Goal: Leave review/rating

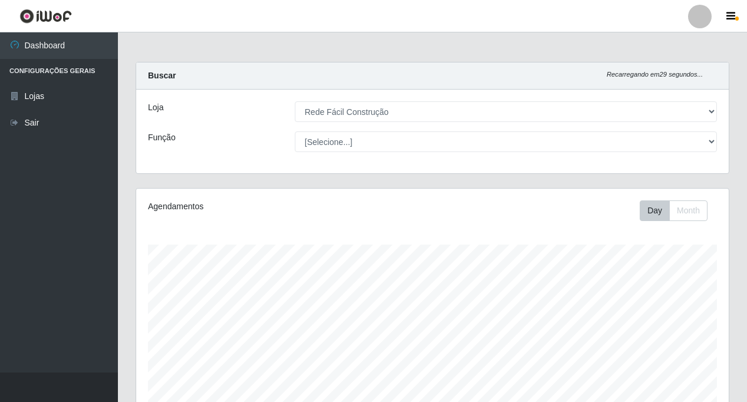
select select "318"
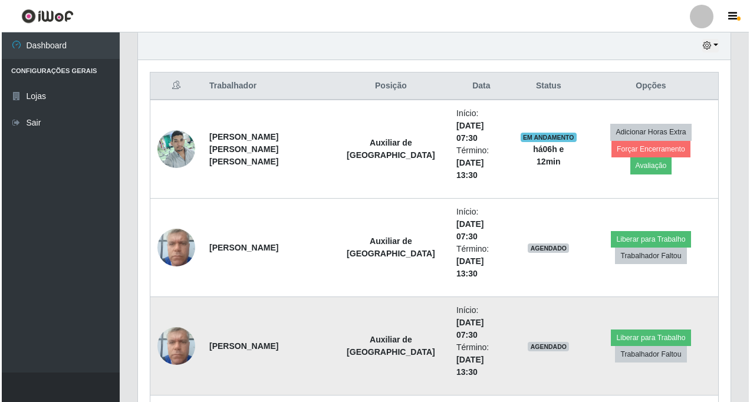
scroll to position [348, 0]
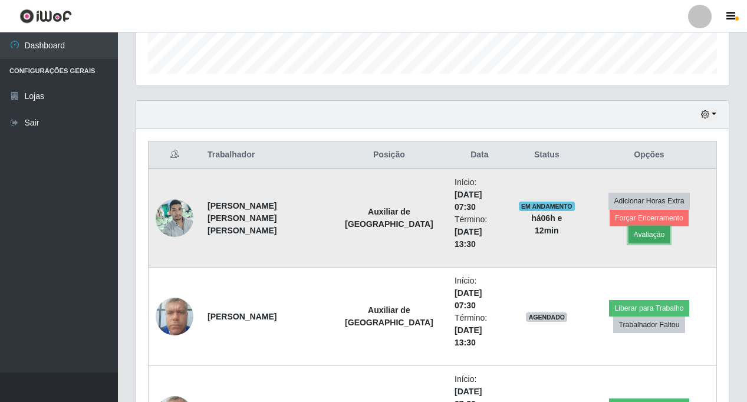
click at [670, 226] on button "Avaliação" at bounding box center [650, 234] width 42 height 17
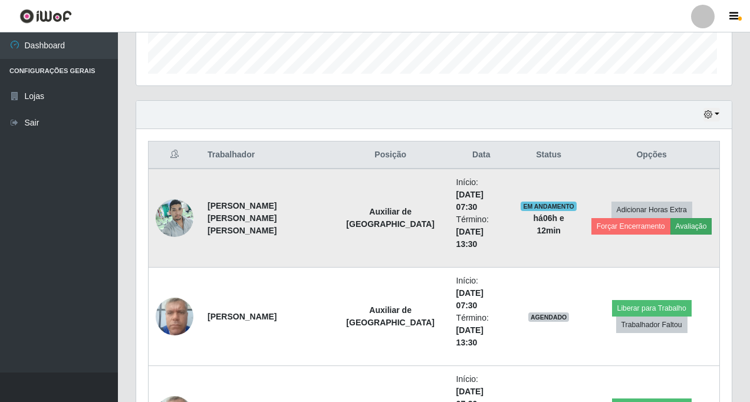
scroll to position [245, 587]
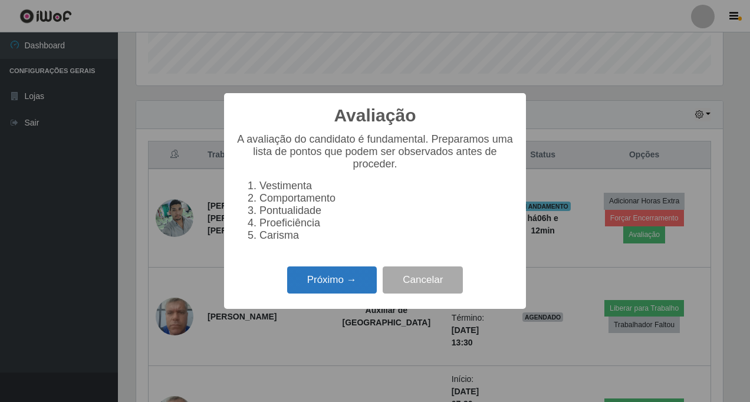
click at [321, 281] on button "Próximo →" at bounding box center [332, 281] width 90 height 28
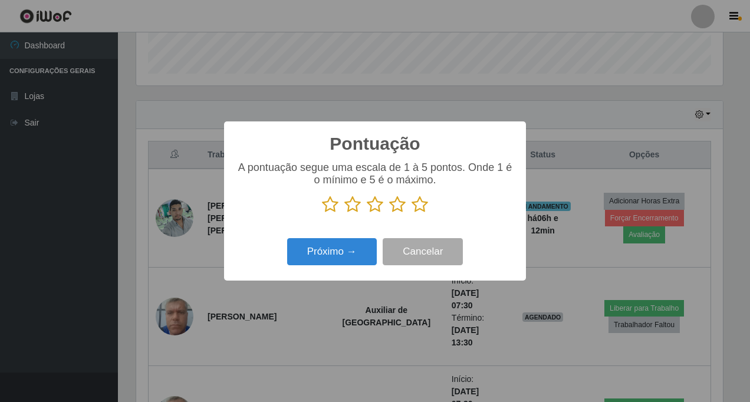
click at [415, 208] on icon at bounding box center [420, 205] width 17 height 18
click at [412, 213] on input "radio" at bounding box center [412, 213] width 0 height 0
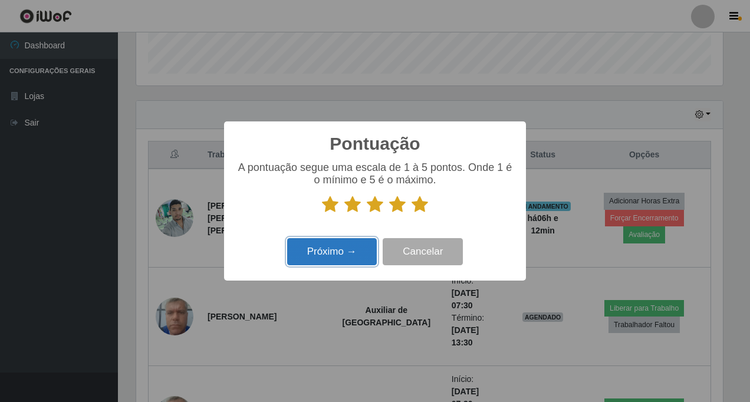
click at [310, 256] on button "Próximo →" at bounding box center [332, 252] width 90 height 28
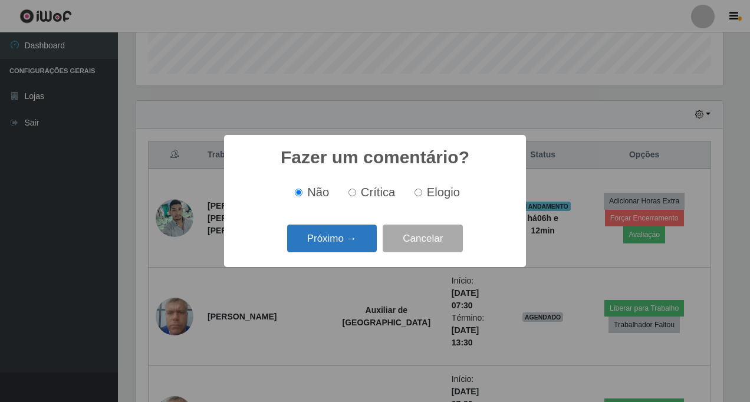
click at [334, 238] on button "Próximo →" at bounding box center [332, 239] width 90 height 28
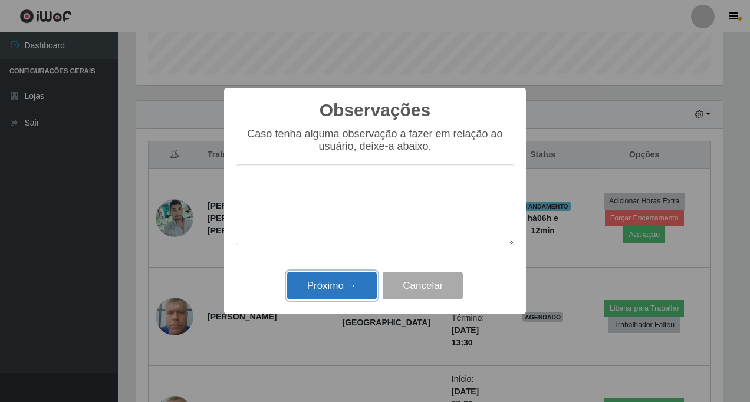
click at [314, 290] on button "Próximo →" at bounding box center [332, 286] width 90 height 28
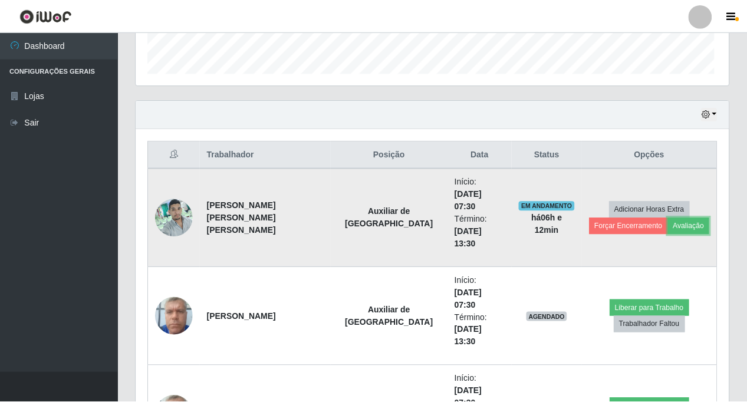
scroll to position [245, 593]
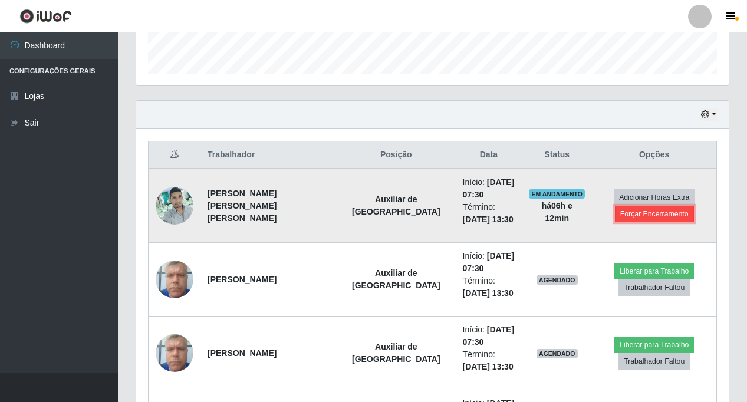
click at [615, 211] on button "Forçar Encerramento" at bounding box center [654, 214] width 79 height 17
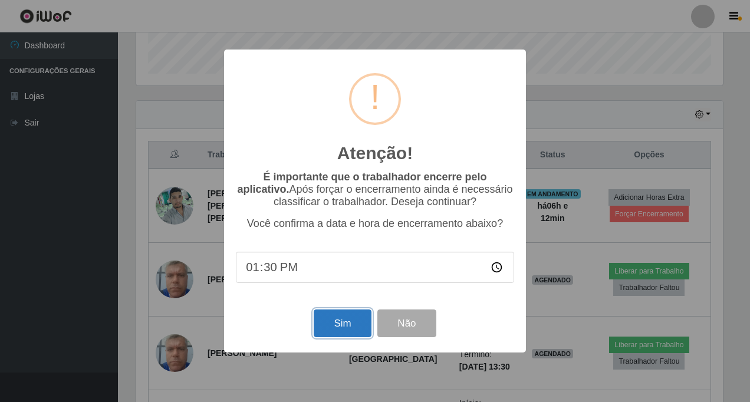
click at [326, 325] on button "Sim" at bounding box center [342, 324] width 57 height 28
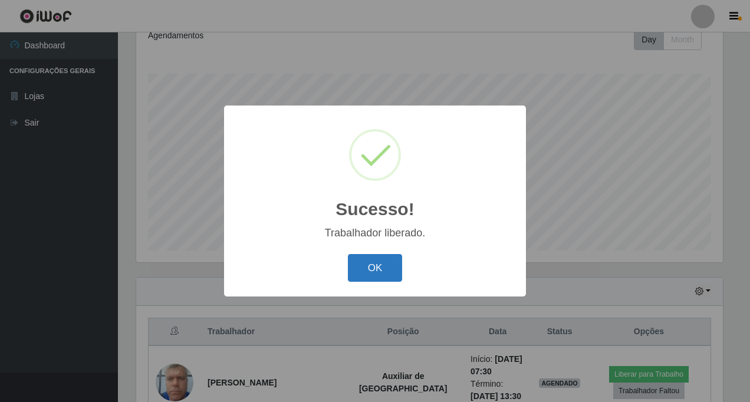
click at [389, 273] on button "OK" at bounding box center [375, 268] width 55 height 28
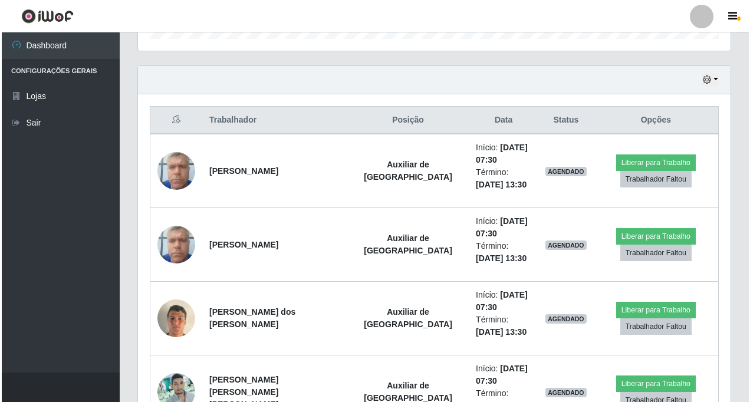
scroll to position [407, 0]
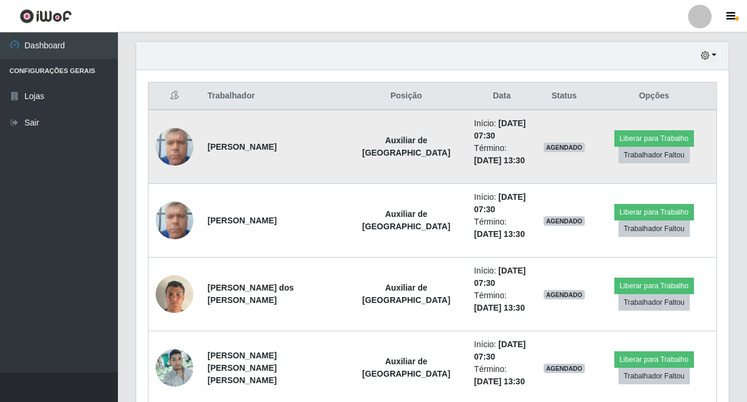
click at [170, 147] on img at bounding box center [175, 146] width 38 height 50
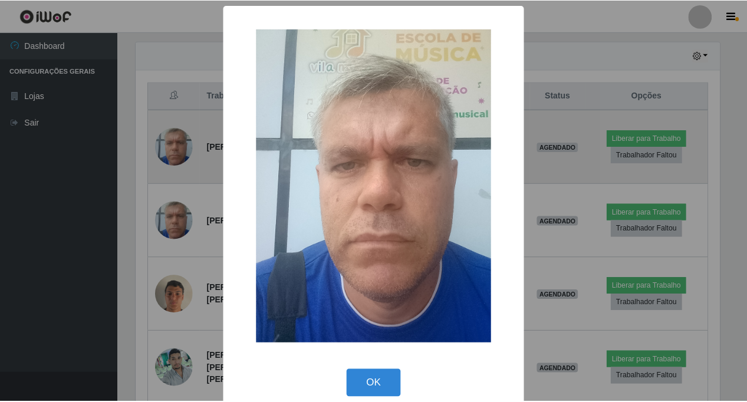
scroll to position [245, 587]
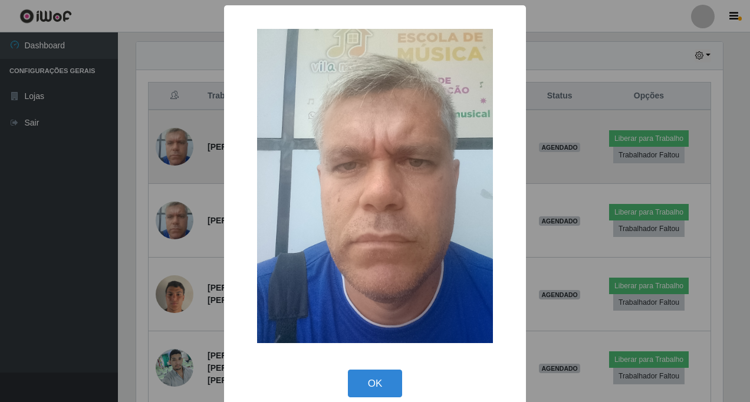
click at [170, 147] on div "× OK Cancel" at bounding box center [375, 201] width 750 height 402
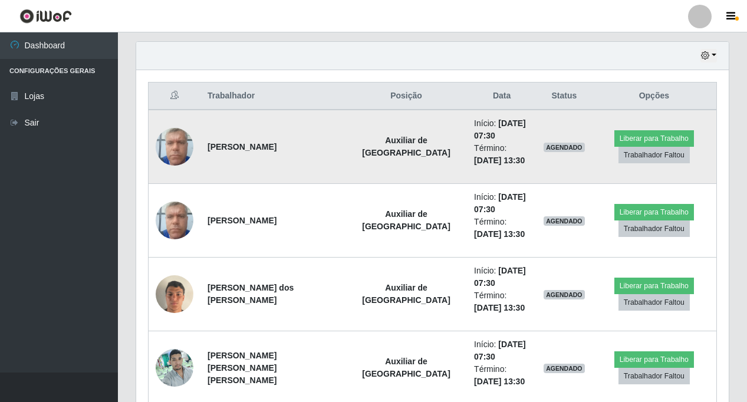
scroll to position [245, 593]
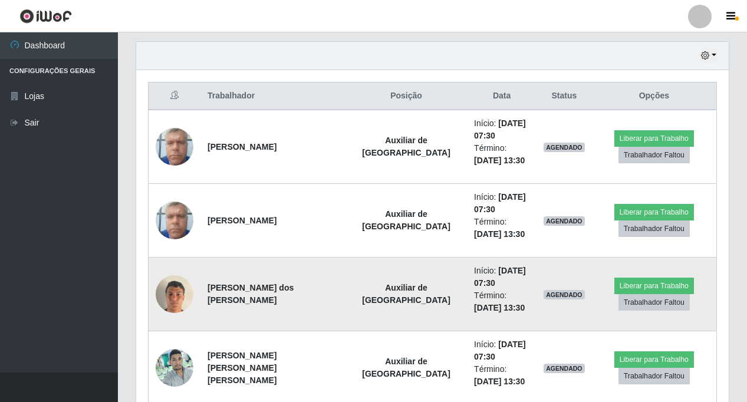
click at [177, 300] on img at bounding box center [175, 294] width 38 height 50
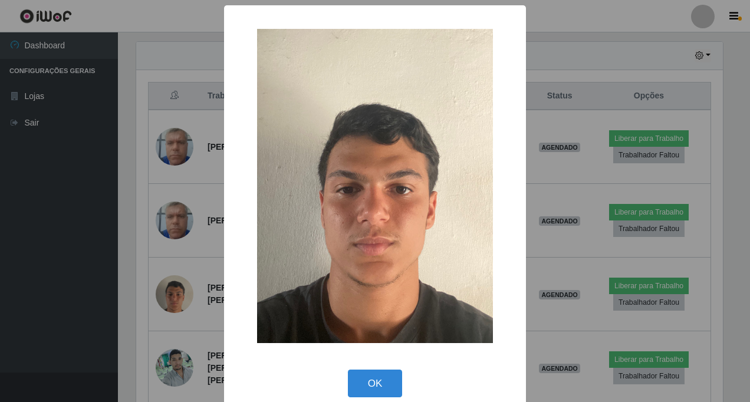
click at [174, 298] on div "× OK Cancel" at bounding box center [375, 201] width 750 height 402
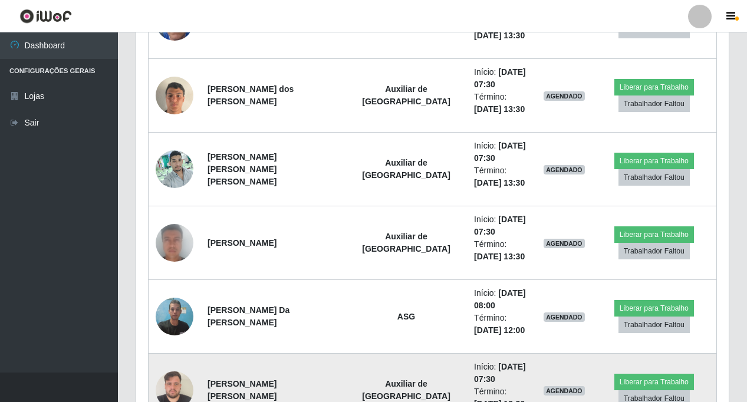
scroll to position [0, 0]
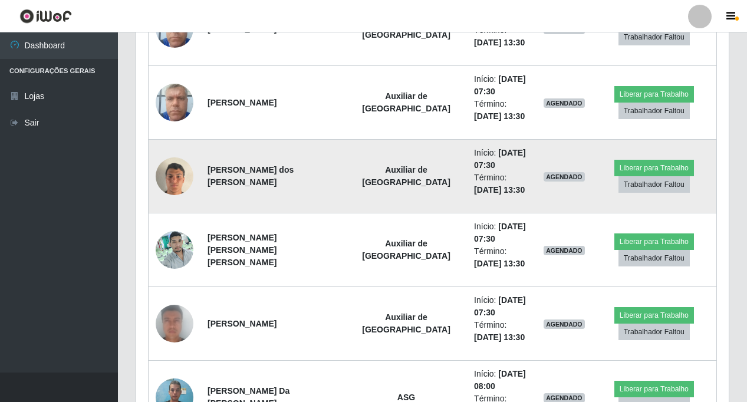
click at [168, 180] on img at bounding box center [175, 176] width 38 height 50
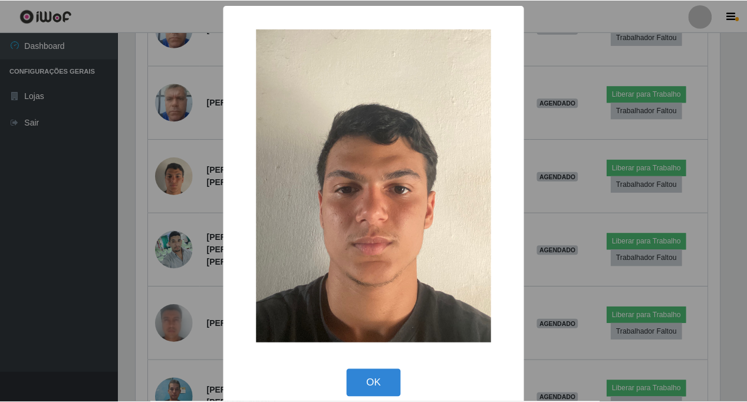
scroll to position [245, 587]
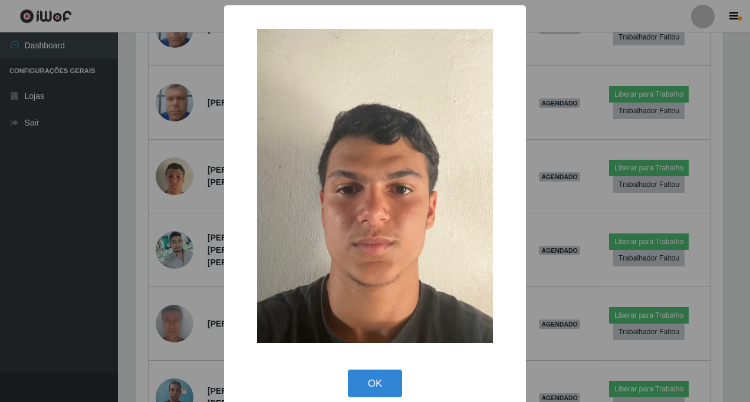
click at [166, 181] on div "× OK Cancel" at bounding box center [375, 201] width 750 height 402
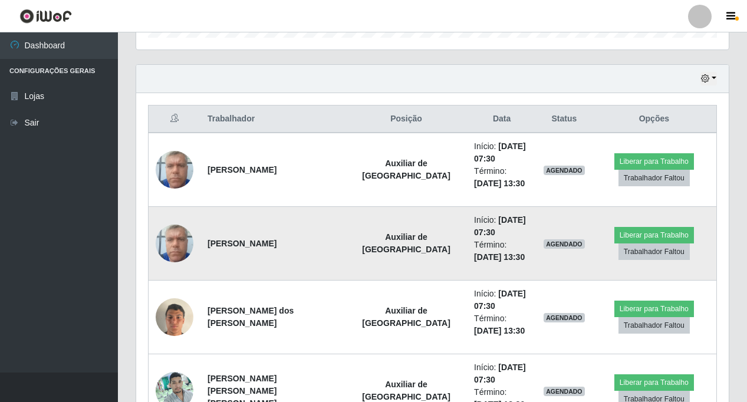
scroll to position [451, 0]
